Goal: Task Accomplishment & Management: Manage account settings

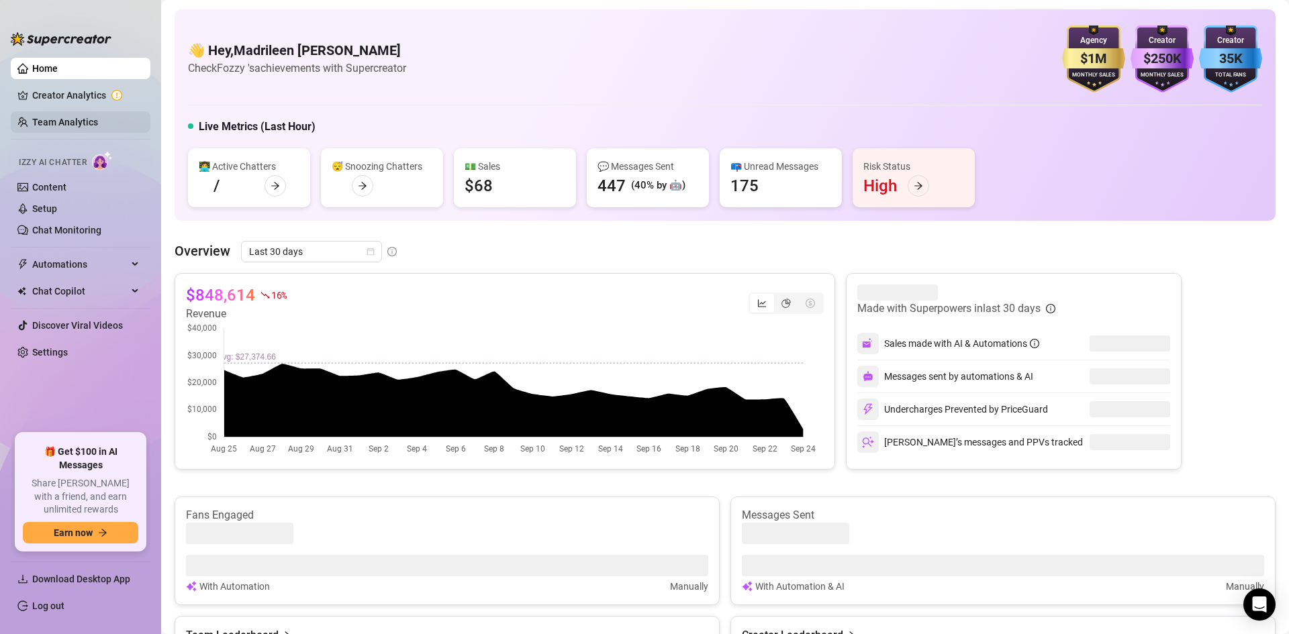
click at [98, 122] on link "Team Analytics" at bounding box center [65, 122] width 66 height 11
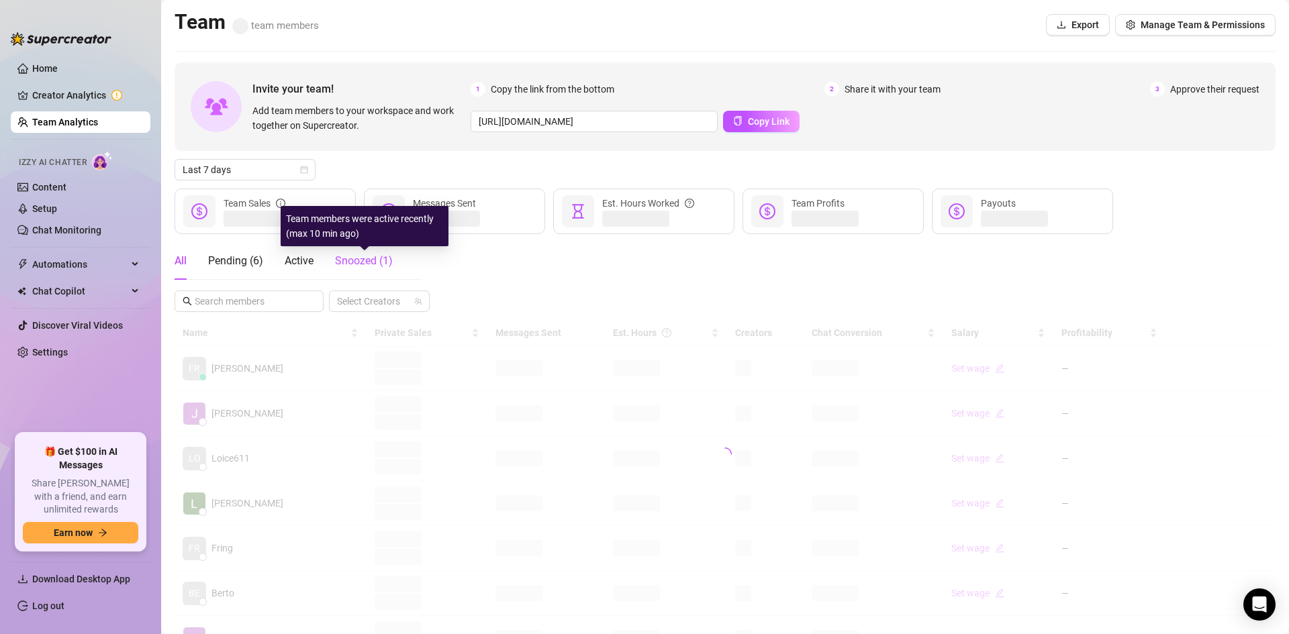
click at [363, 257] on span "Snoozed ( 1 )" at bounding box center [364, 260] width 58 height 13
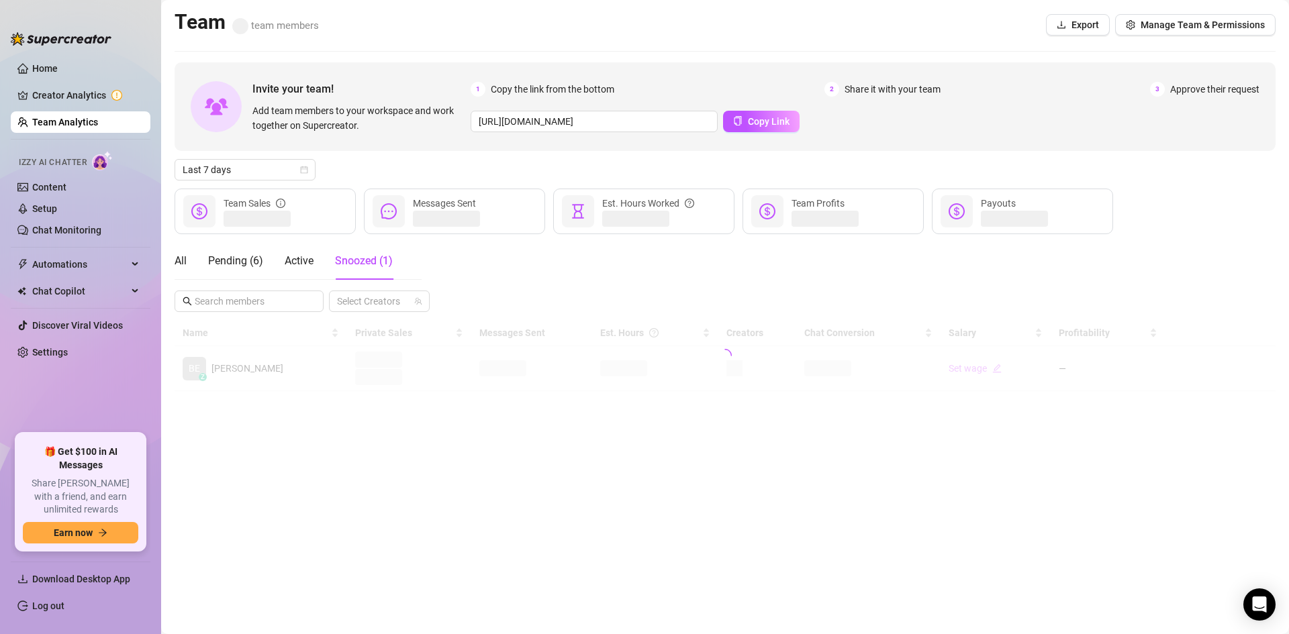
click at [777, 132] on div "Invite your team! Add team members to your workspace and work together on Super…" at bounding box center [725, 106] width 1101 height 89
click at [776, 115] on button "Copy Link" at bounding box center [761, 121] width 77 height 21
click at [234, 266] on div "Pending ( 6 )" at bounding box center [235, 261] width 55 height 16
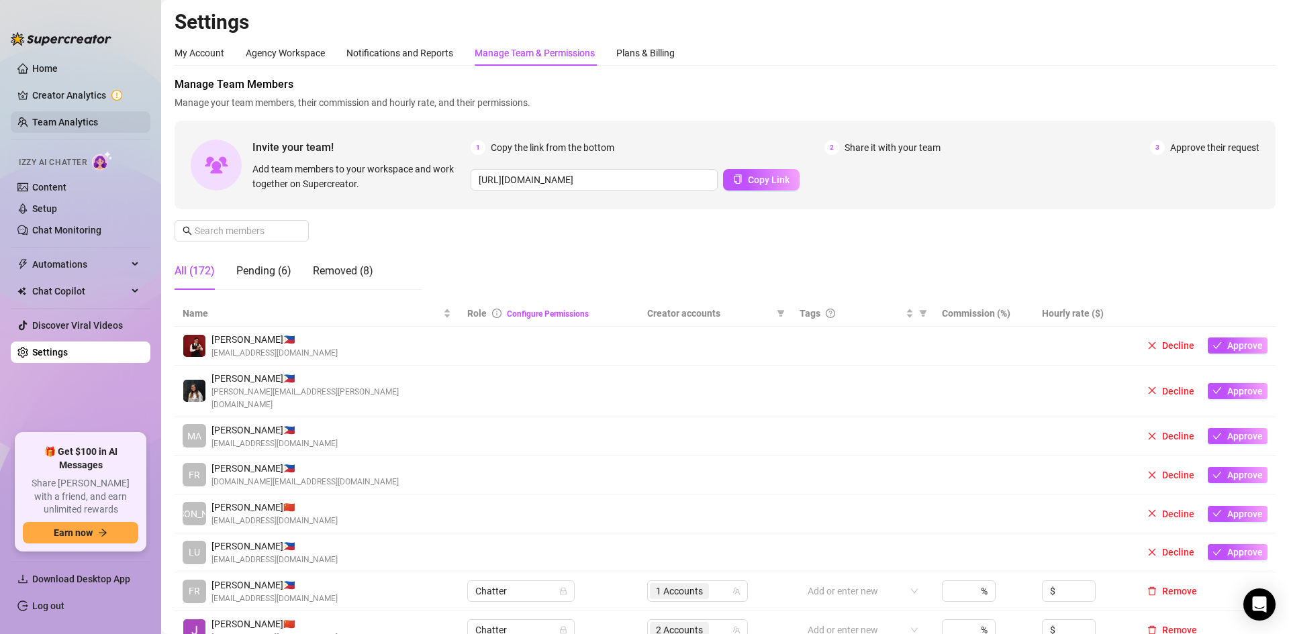
click at [85, 117] on link "Team Analytics" at bounding box center [65, 122] width 66 height 11
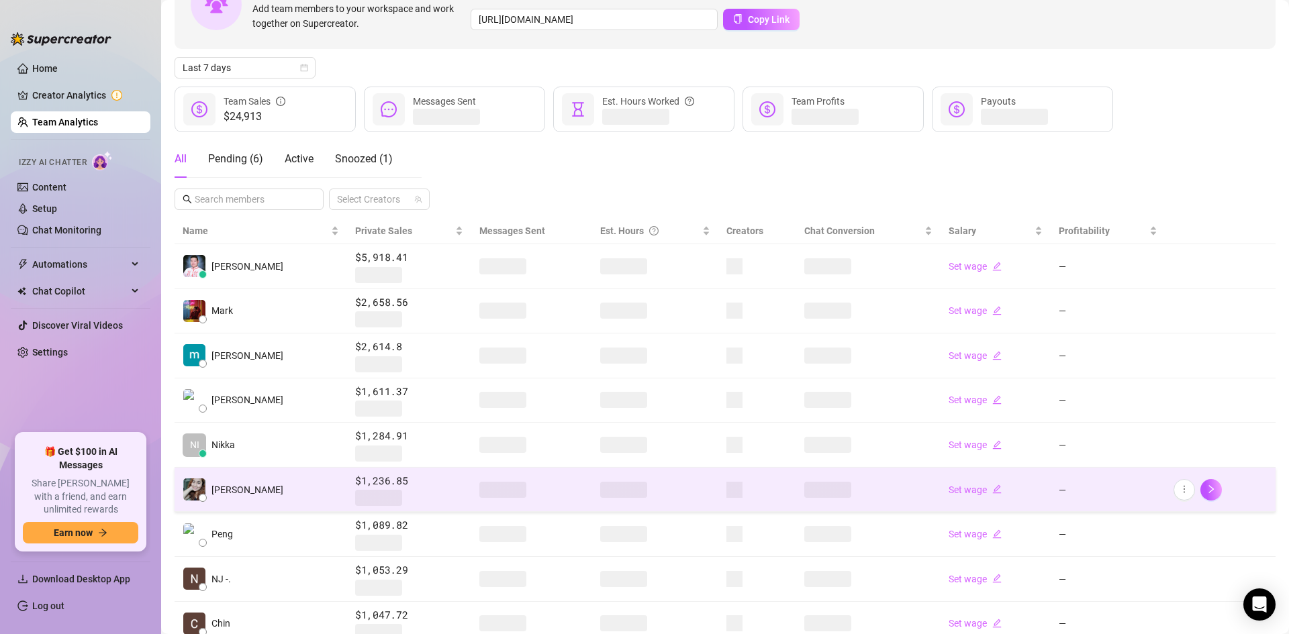
scroll to position [134, 0]
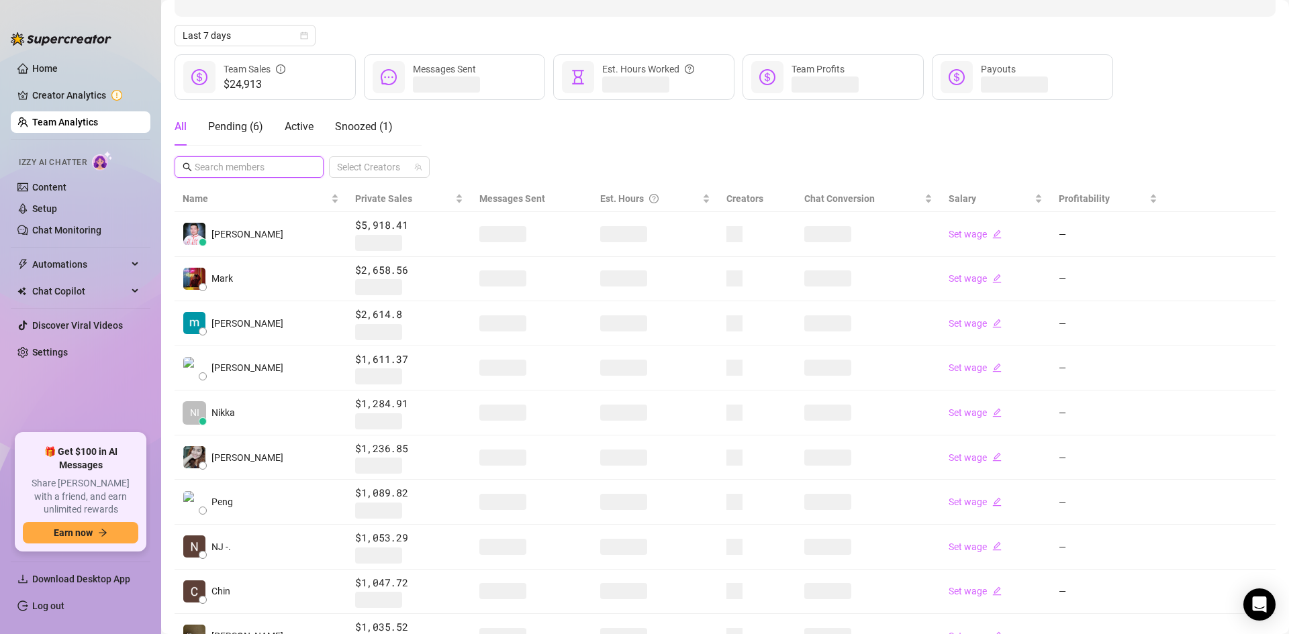
click at [244, 173] on input "text" at bounding box center [250, 167] width 110 height 15
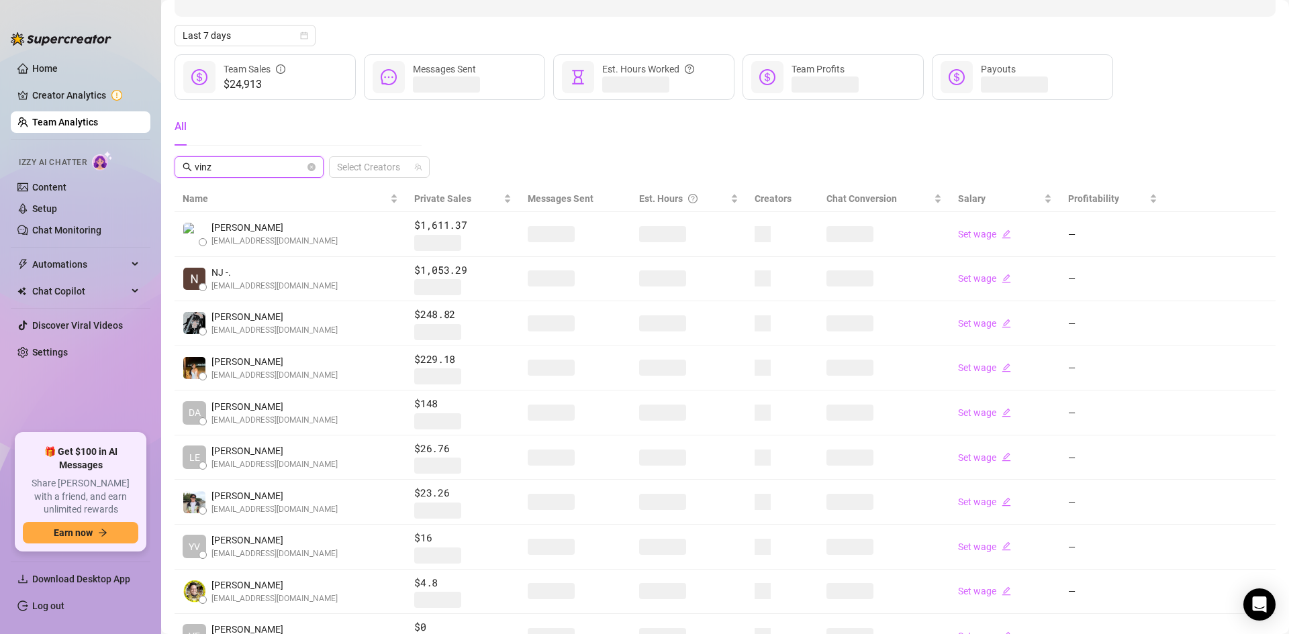
scroll to position [0, 0]
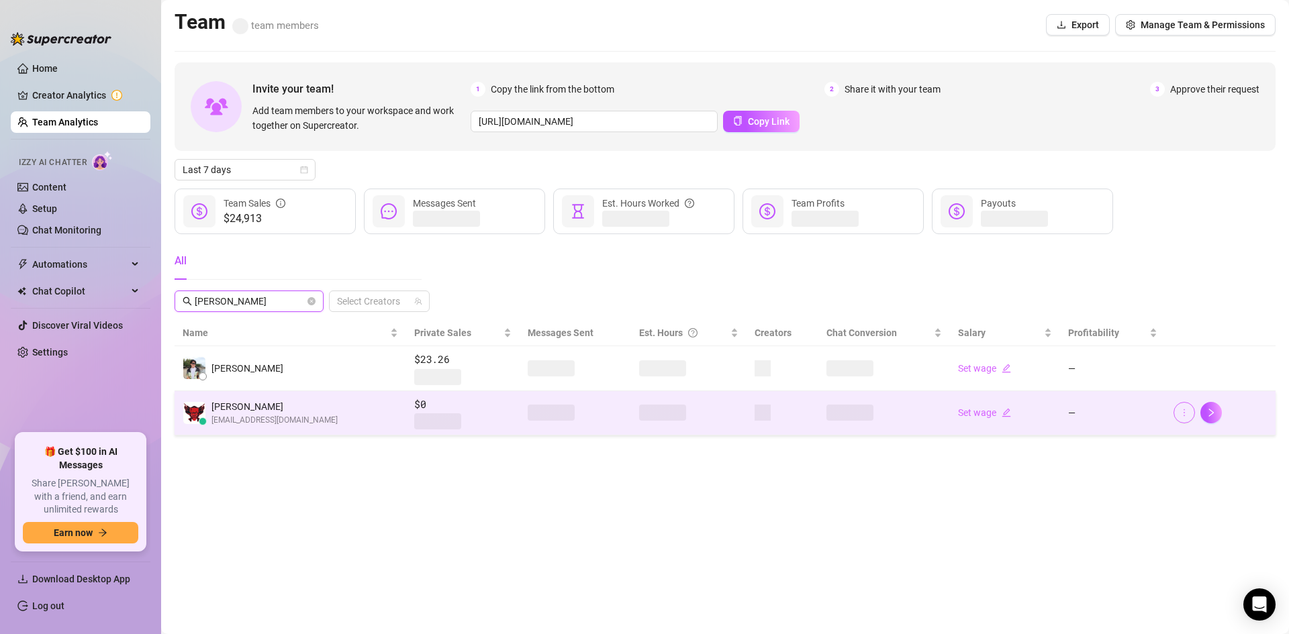
type input "[PERSON_NAME]"
click at [1186, 418] on span "button" at bounding box center [1184, 413] width 9 height 11
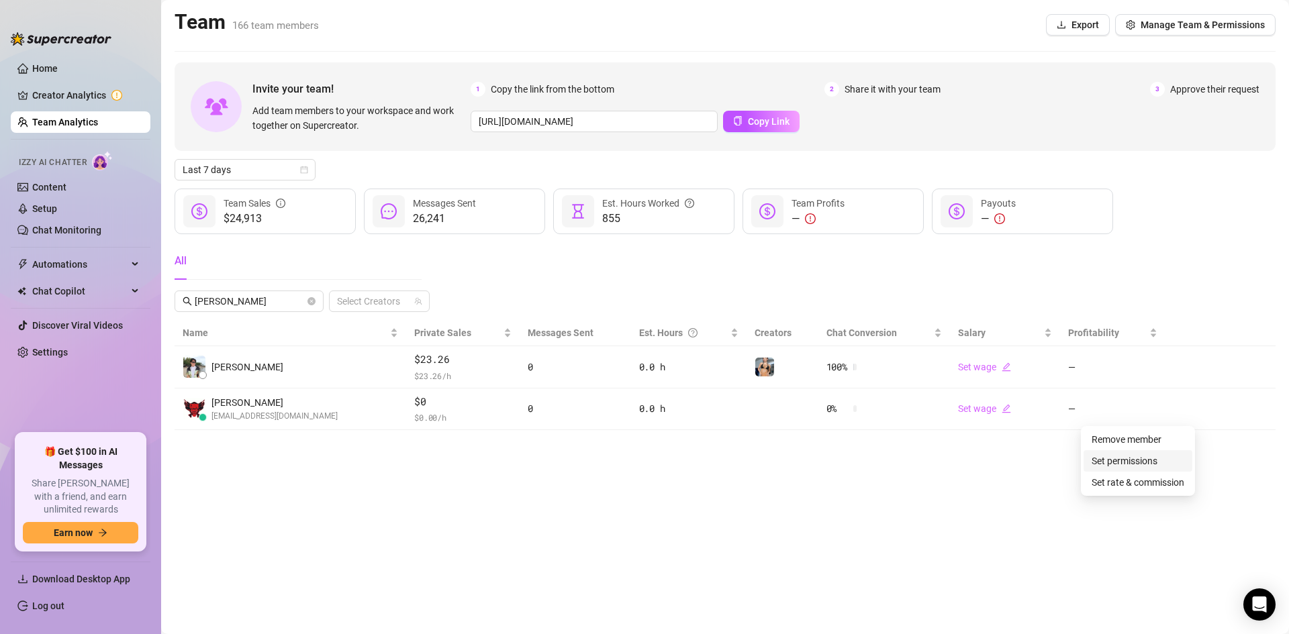
click at [1126, 460] on link "Set permissions" at bounding box center [1125, 461] width 66 height 11
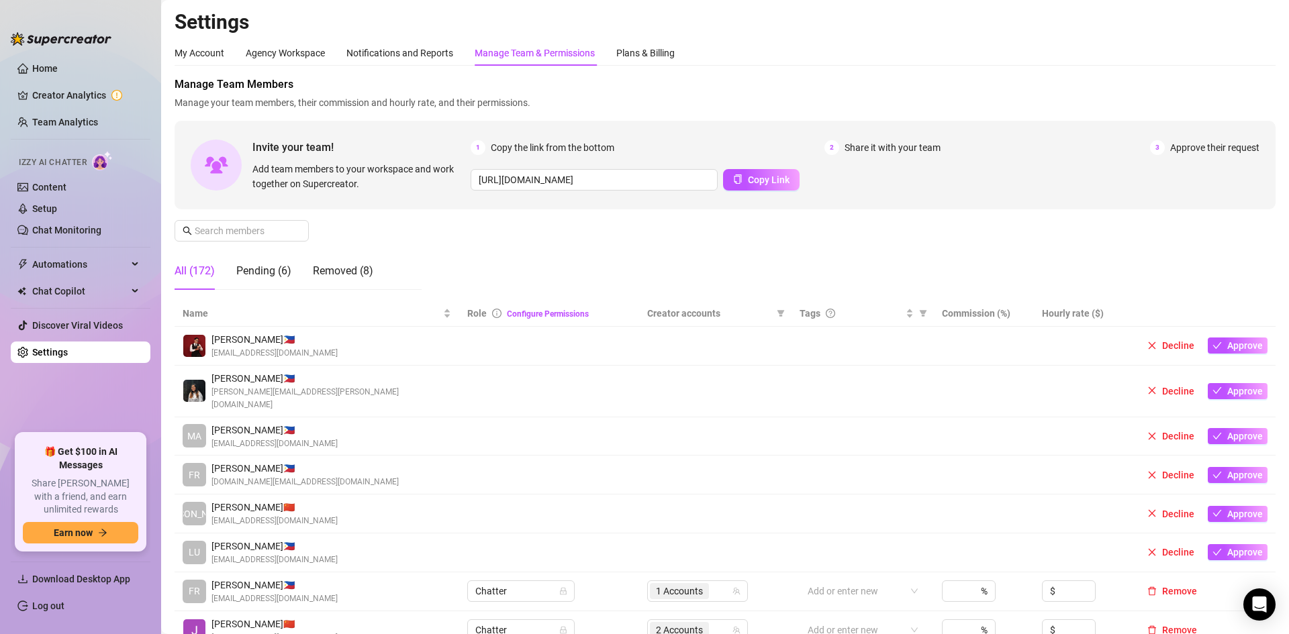
scroll to position [67, 0]
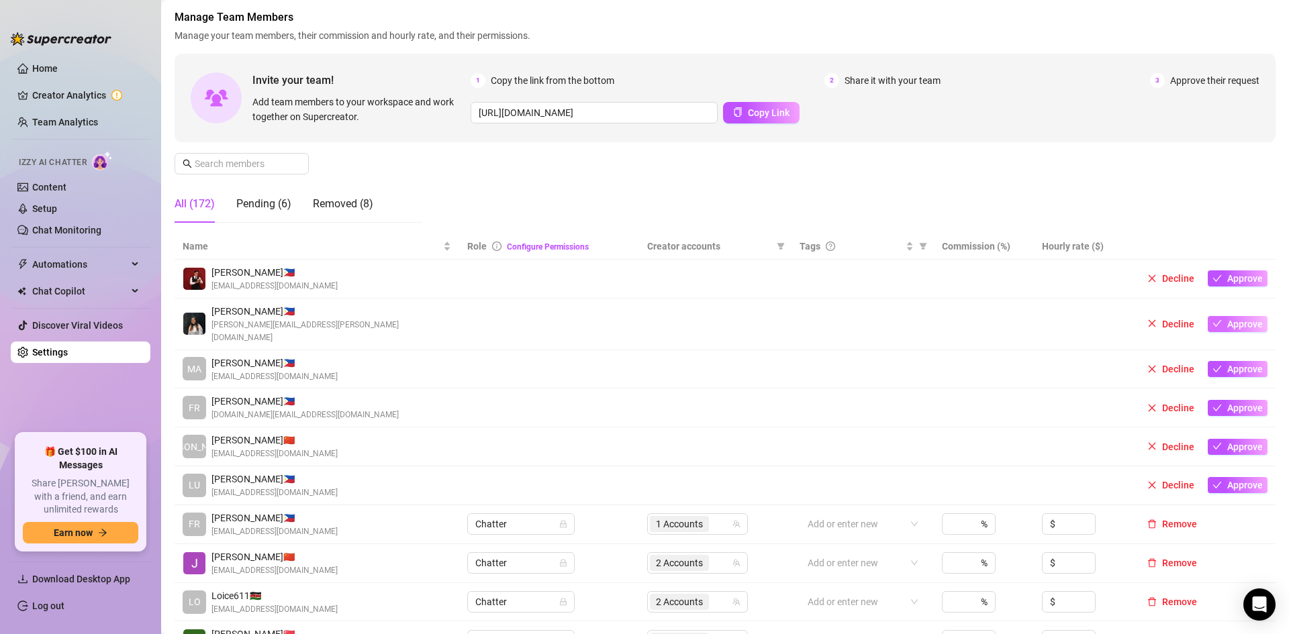
click at [1236, 322] on span "Approve" at bounding box center [1245, 324] width 36 height 11
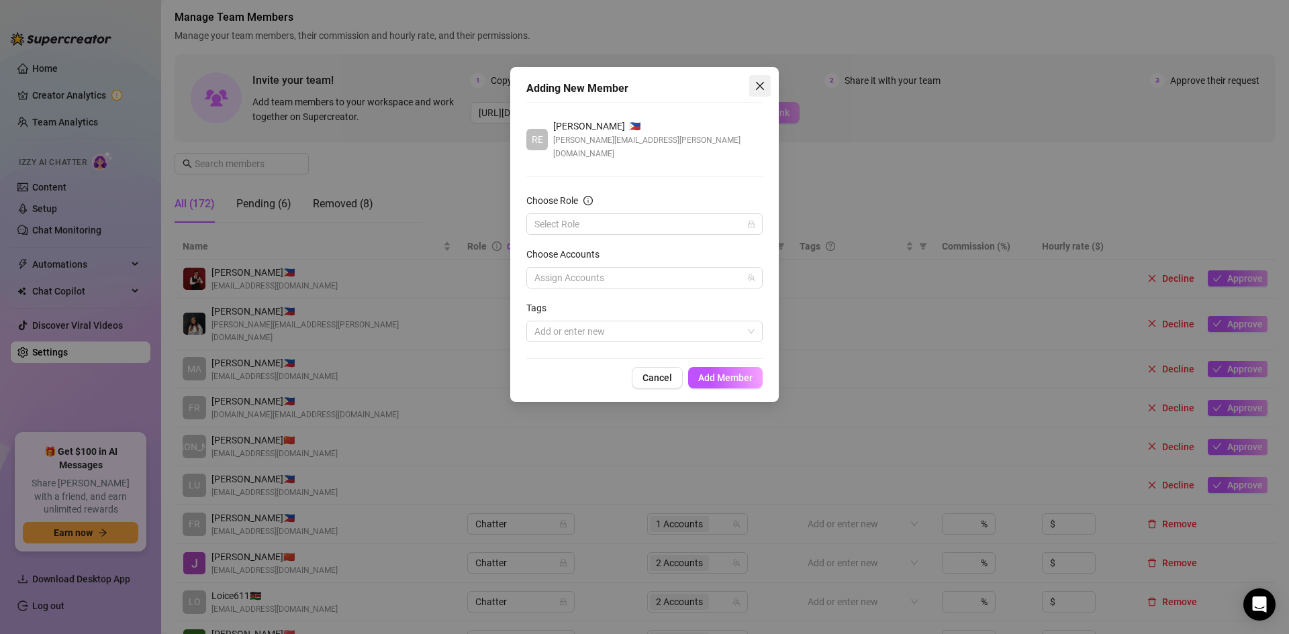
click at [767, 87] on span "Close" at bounding box center [759, 86] width 21 height 11
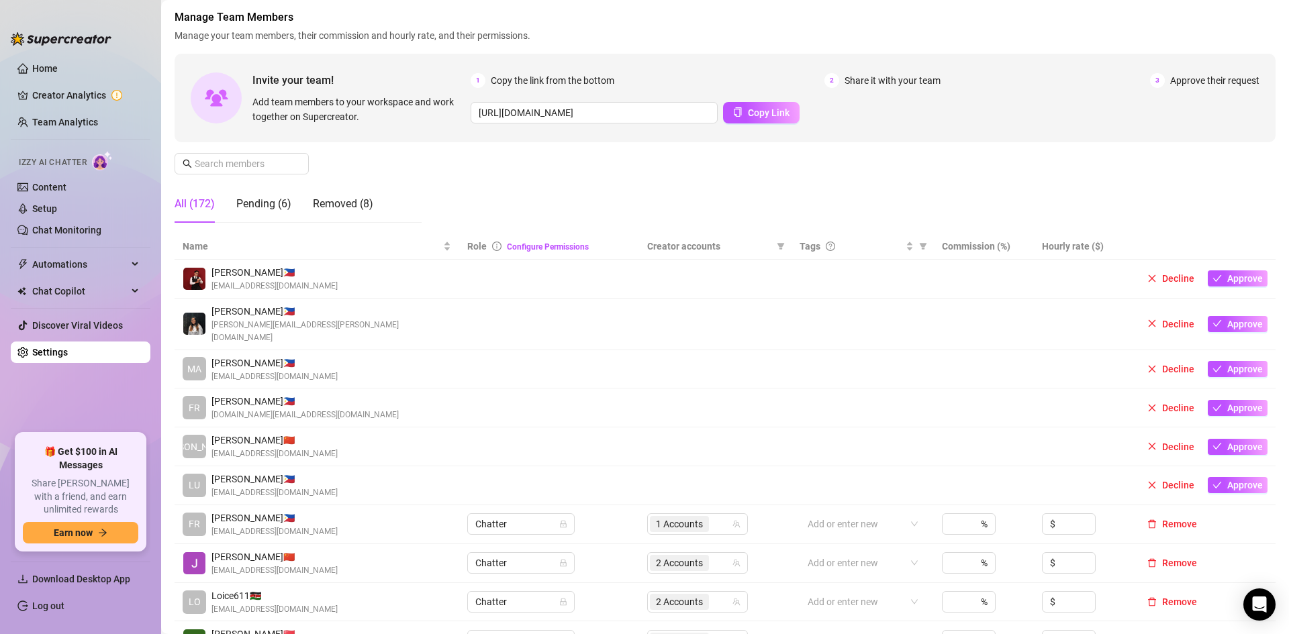
click at [201, 205] on div "All (172)" at bounding box center [195, 204] width 40 height 16
click at [200, 212] on div "All (172)" at bounding box center [195, 204] width 40 height 38
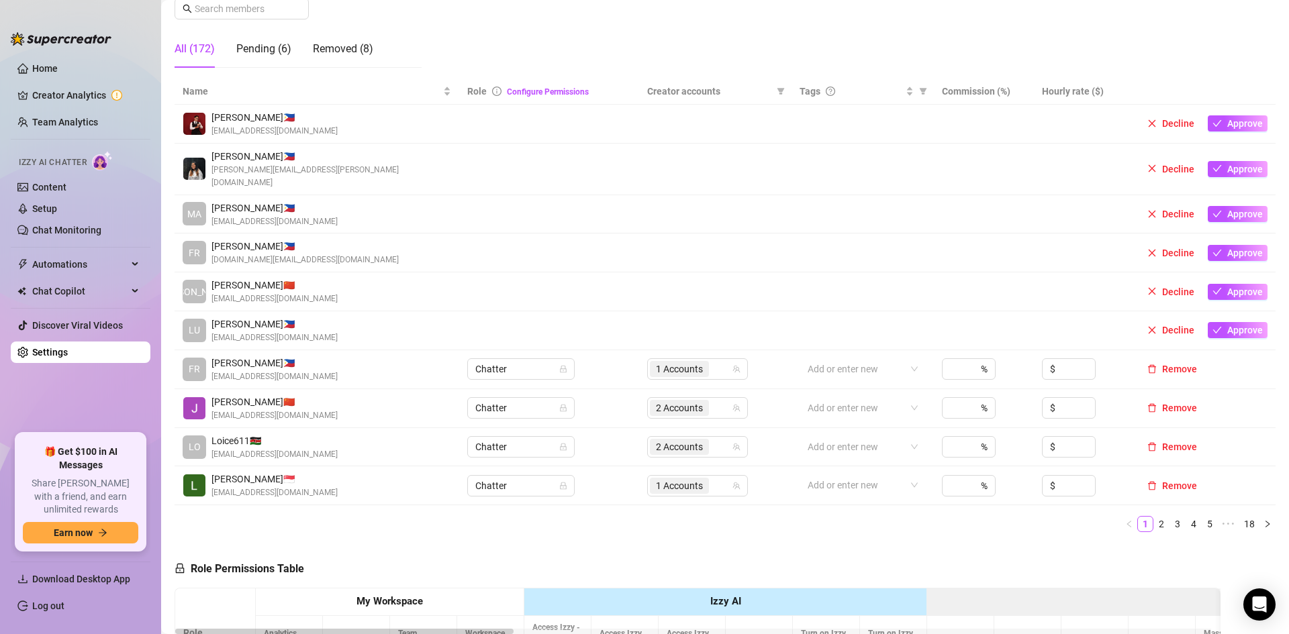
scroll to position [0, 0]
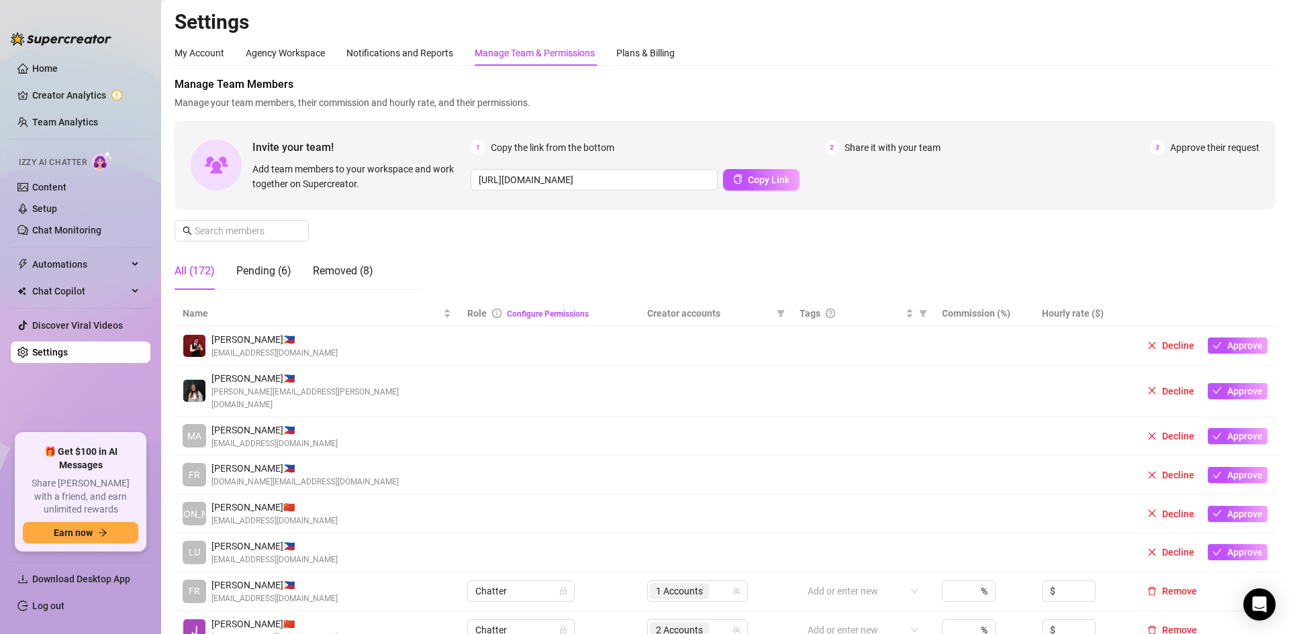
click at [78, 109] on ul "Home Creator Analytics Team Analytics Izzy AI Chatter Content Setup Chat Monito…" at bounding box center [81, 240] width 140 height 376
click at [74, 120] on link "Team Analytics" at bounding box center [65, 122] width 66 height 11
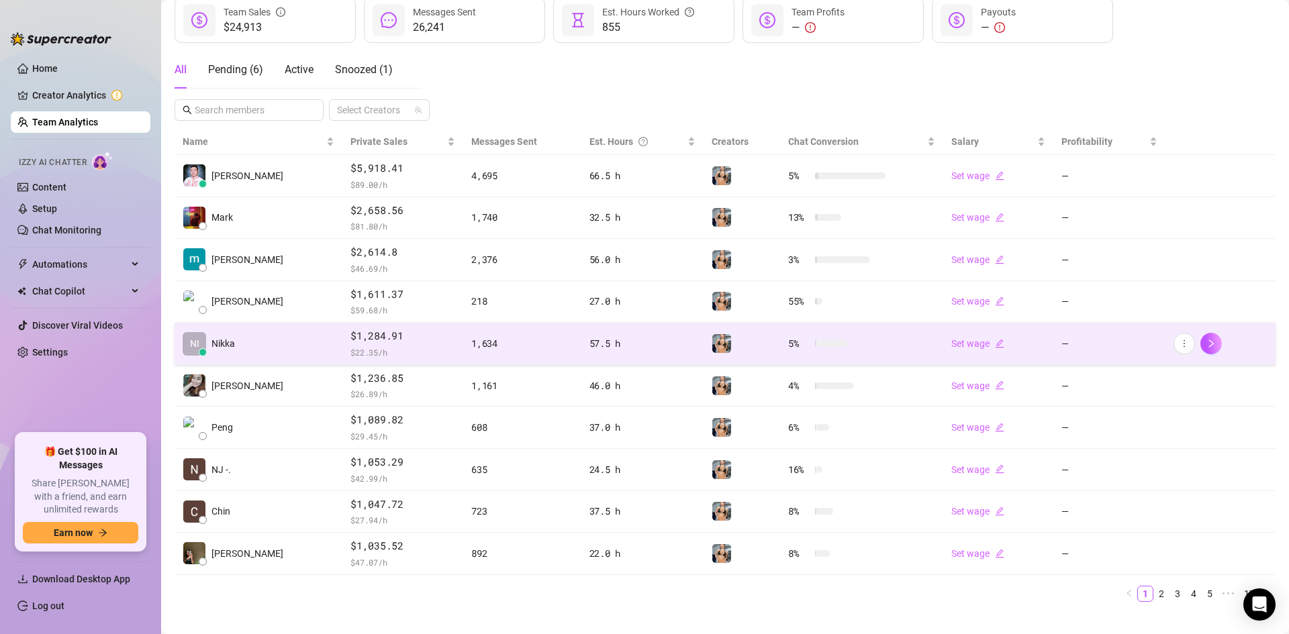
scroll to position [210, 0]
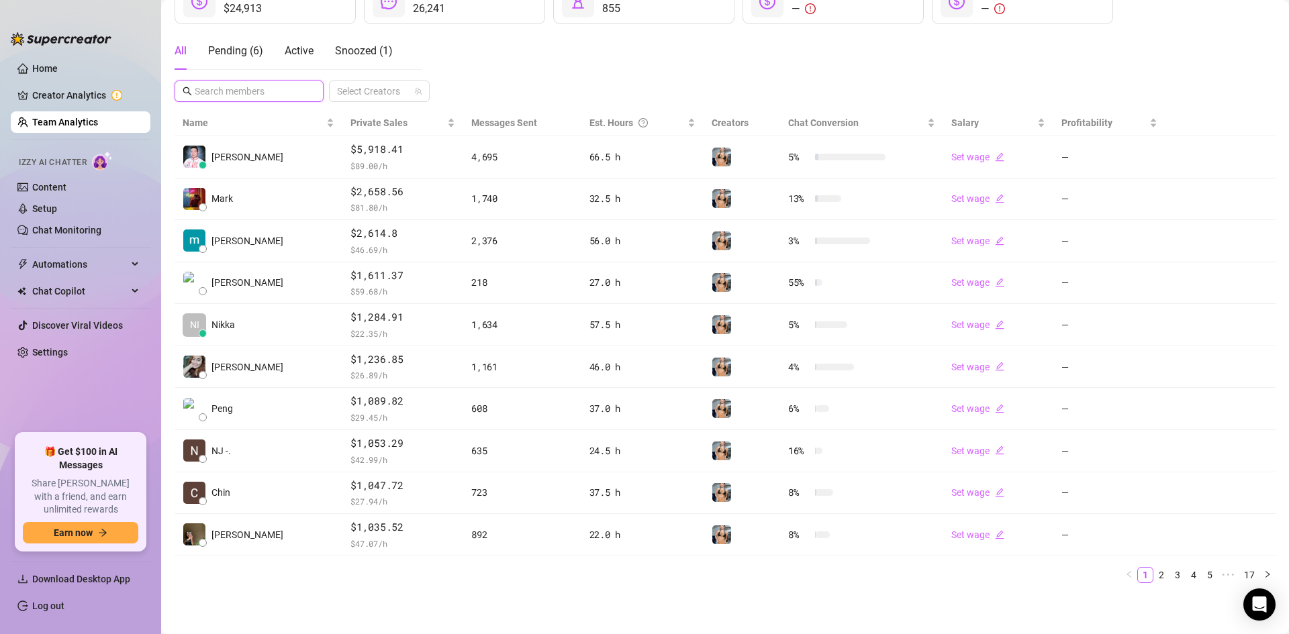
click at [214, 87] on input "text" at bounding box center [250, 91] width 110 height 15
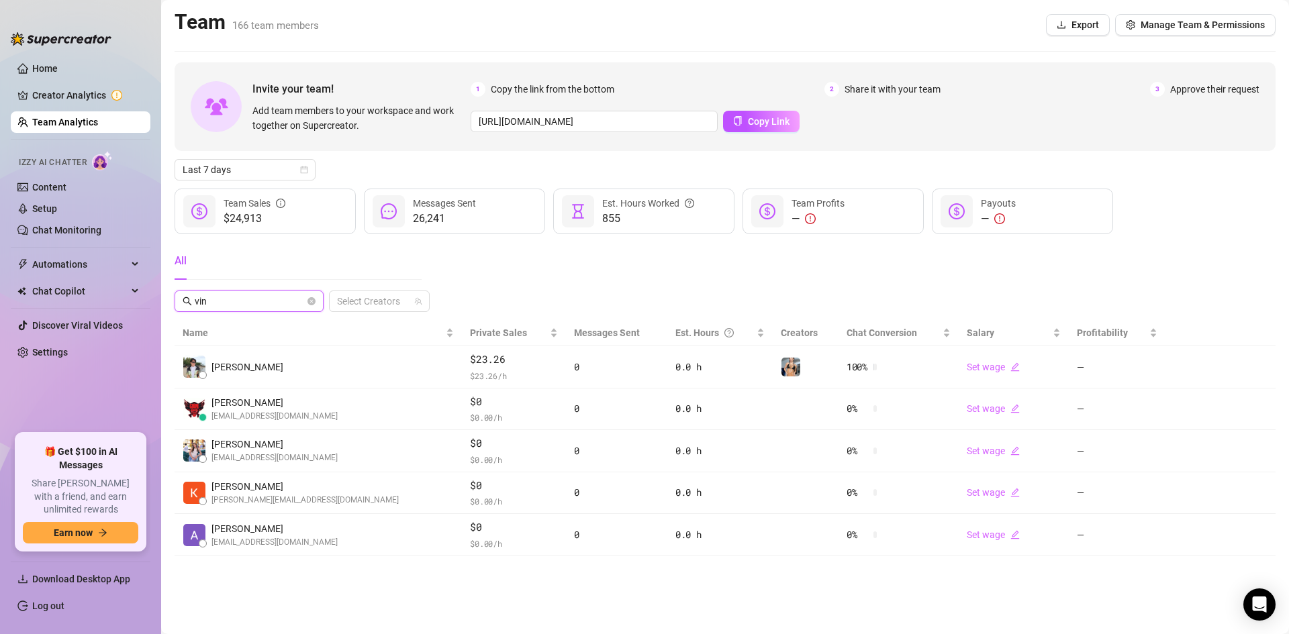
scroll to position [0, 0]
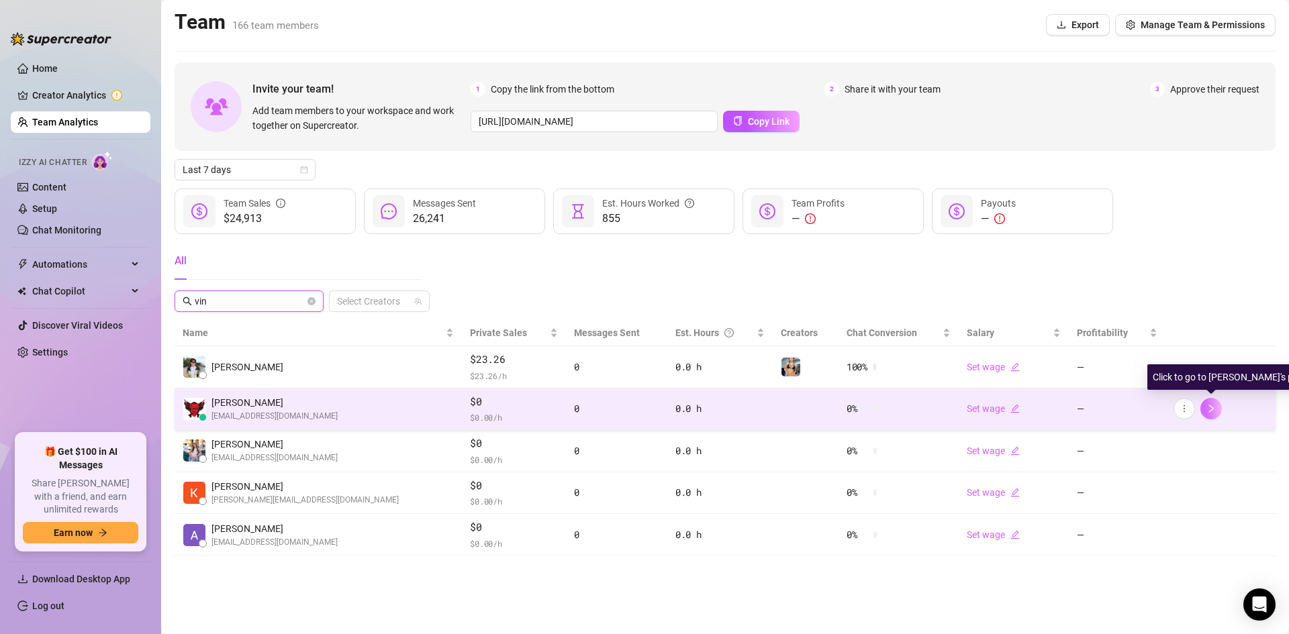
type input "vin"
click at [1214, 406] on icon "right" at bounding box center [1210, 408] width 9 height 9
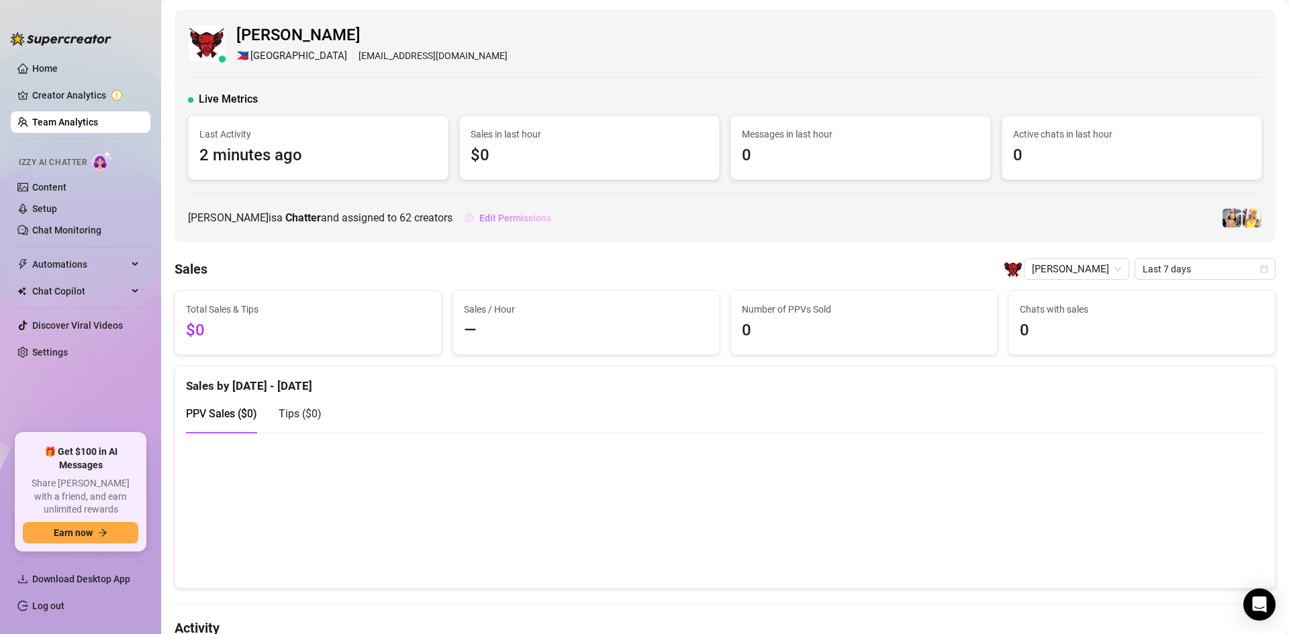
click at [529, 218] on span "Edit Permissions" at bounding box center [515, 218] width 72 height 11
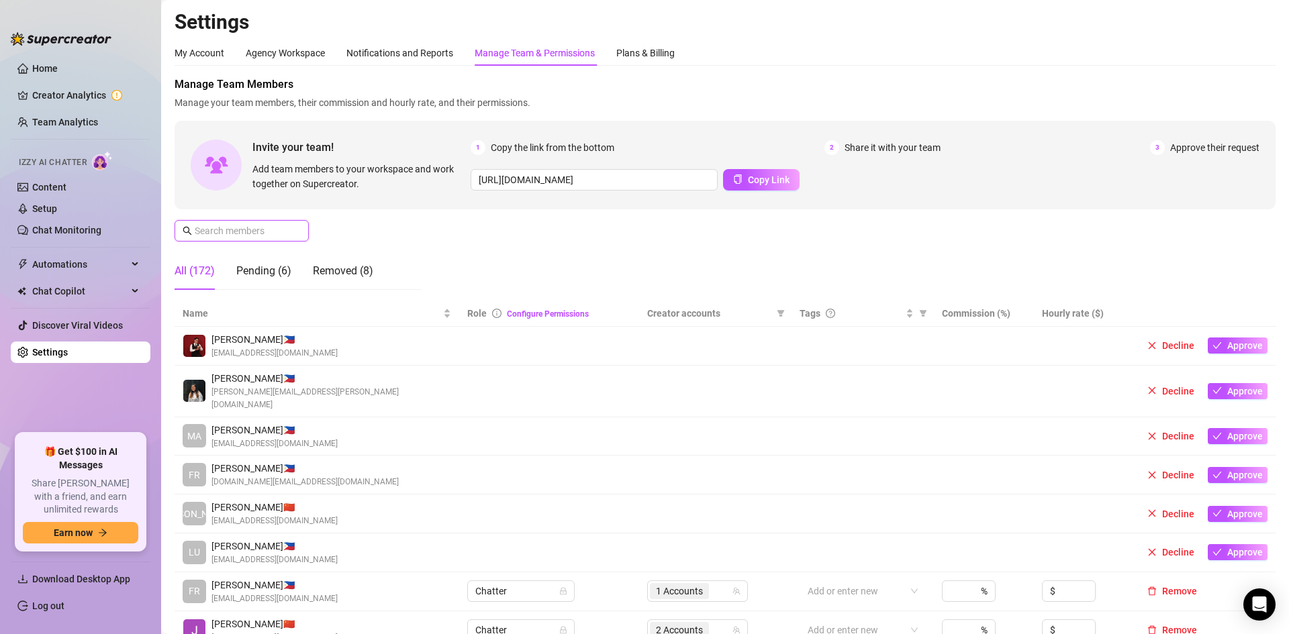
click at [240, 229] on input "text" at bounding box center [242, 231] width 95 height 15
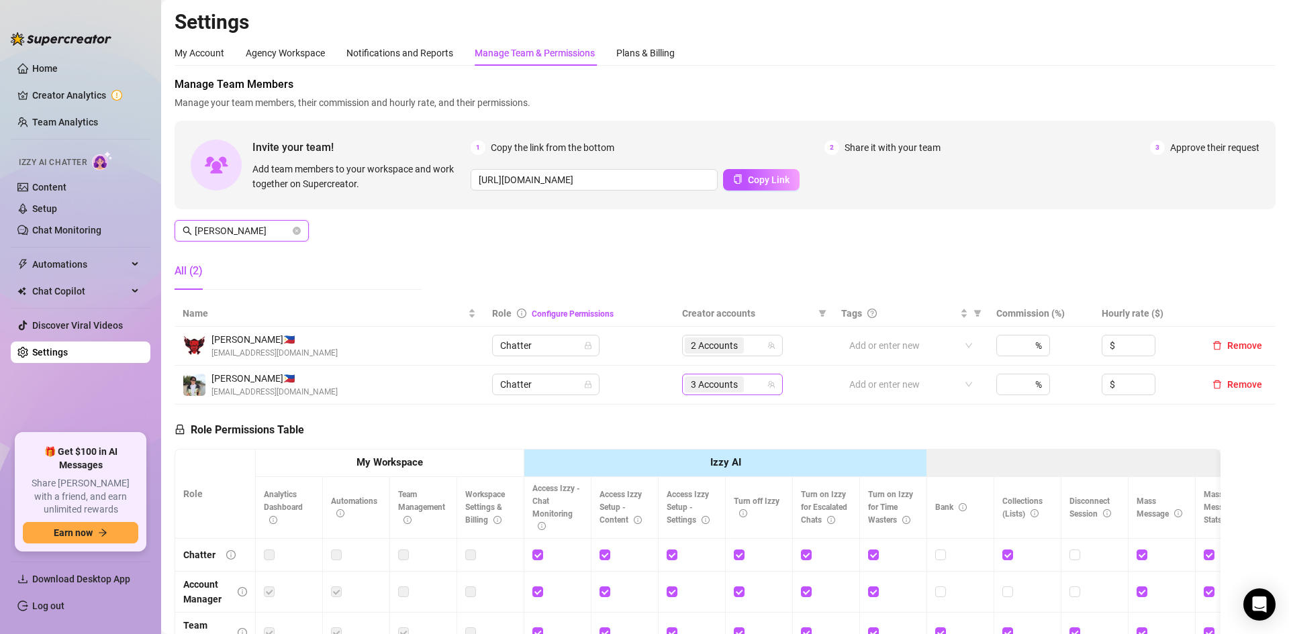
click at [734, 383] on span "3 Accounts" at bounding box center [714, 385] width 59 height 16
type input "[PERSON_NAME]"
click at [761, 384] on div "3 Accounts" at bounding box center [732, 384] width 101 height 21
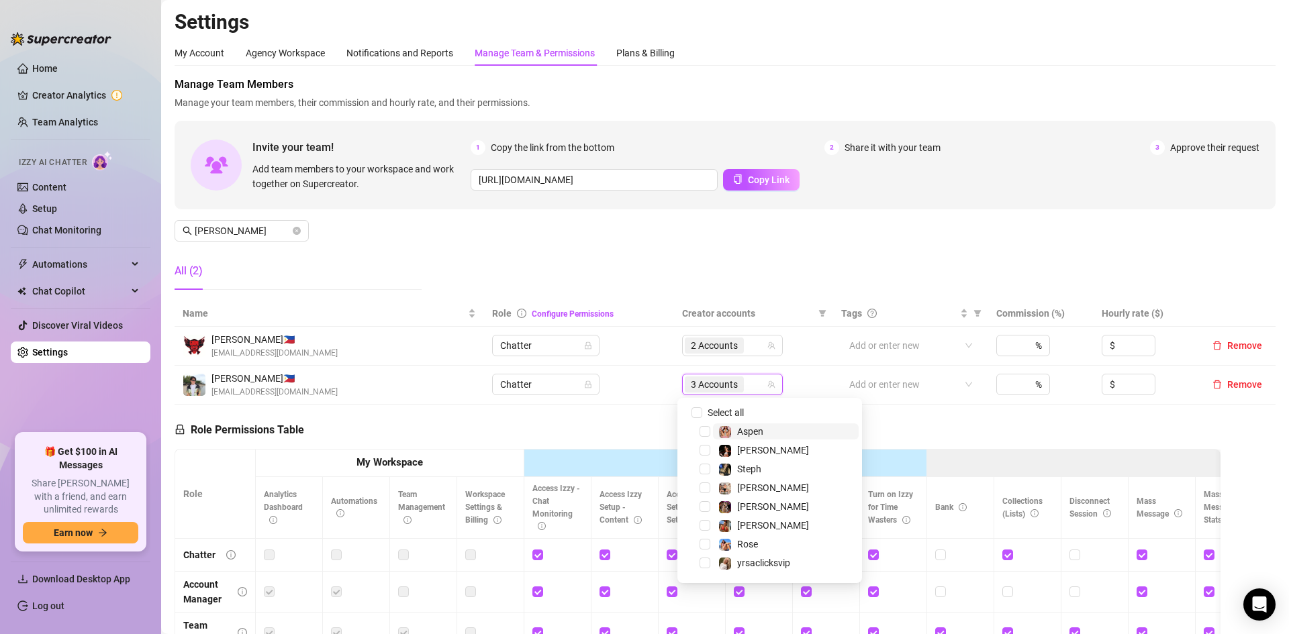
click at [699, 385] on span "3 Accounts" at bounding box center [714, 384] width 47 height 15
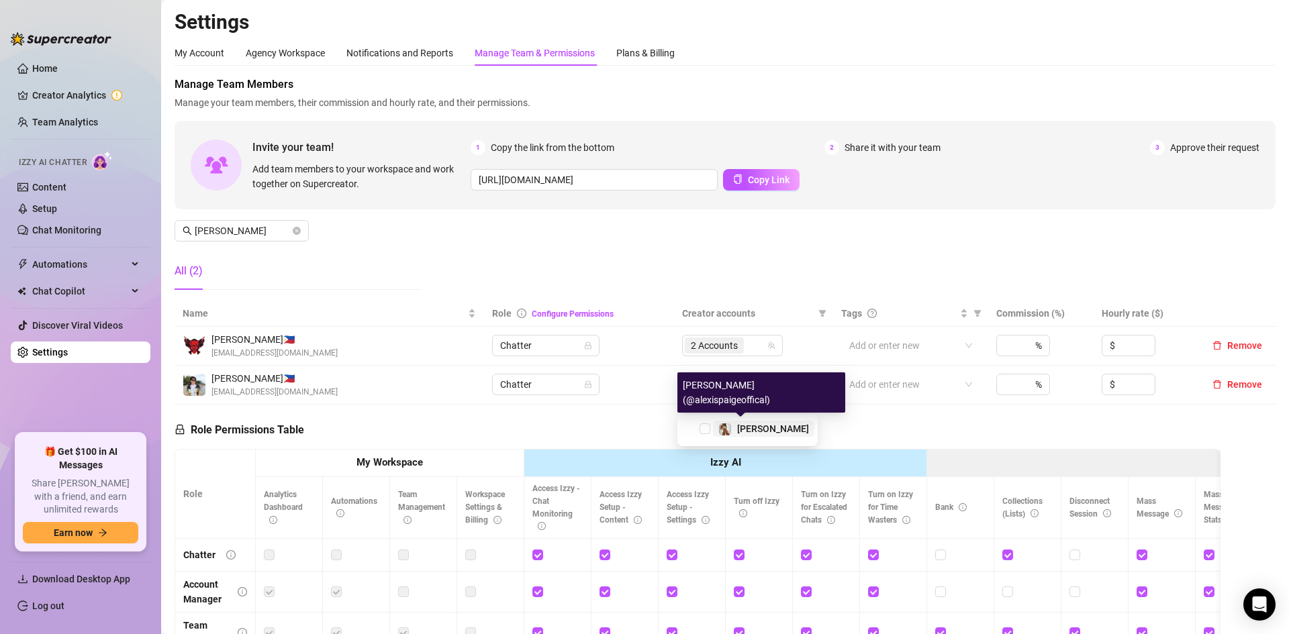
type input "[PERSON_NAME]"
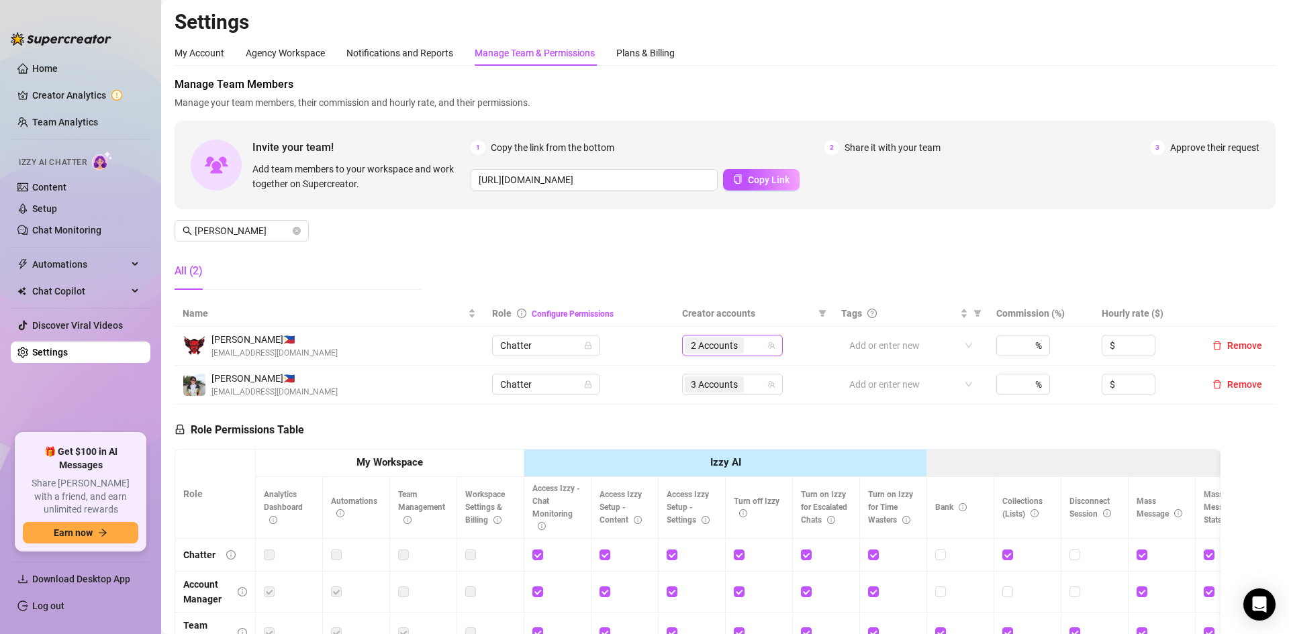
click at [747, 348] on div "2 Accounts" at bounding box center [725, 345] width 81 height 19
type input "a"
type input "g"
